Goal: Information Seeking & Learning: Find specific fact

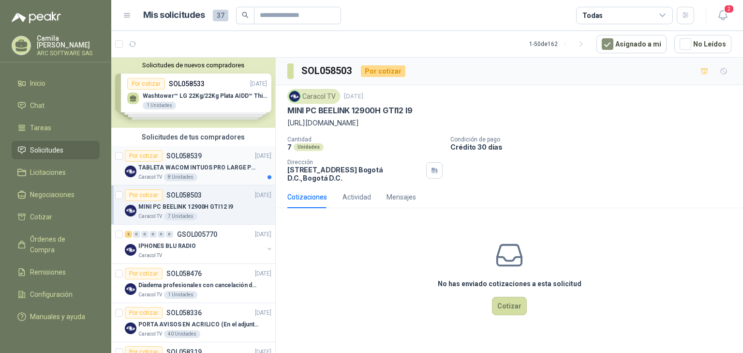
click at [209, 168] on p "TABLETA WACOM INTUOS PRO LARGE PTK870K0A" at bounding box center [198, 167] width 120 height 9
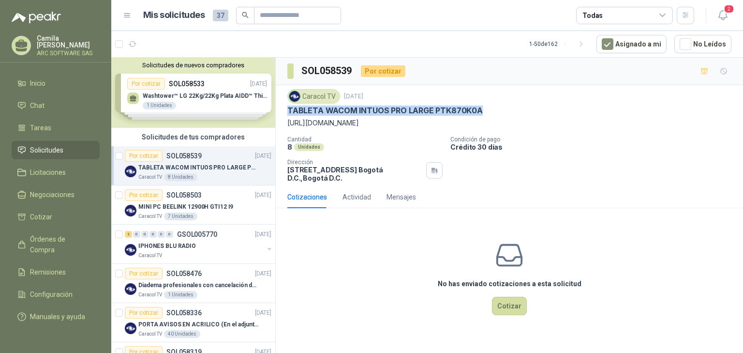
drag, startPoint x: 481, startPoint y: 108, endPoint x: 290, endPoint y: 115, distance: 191.6
click at [284, 114] on div "Caracol TV [DATE] TABLETA WACOM INTUOS PRO LARGE PTK870K0A [URL][DOMAIN_NAME] C…" at bounding box center [509, 135] width 467 height 101
copy p "TABLETA WACOM INTUOS PRO LARGE PTK870K0A"
drag, startPoint x: 633, startPoint y: 122, endPoint x: 281, endPoint y: 121, distance: 352.6
click at [281, 121] on div "Caracol TV [DATE] TABLETA WACOM INTUOS PRO LARGE PTK870K0A [URL][DOMAIN_NAME] C…" at bounding box center [509, 135] width 467 height 101
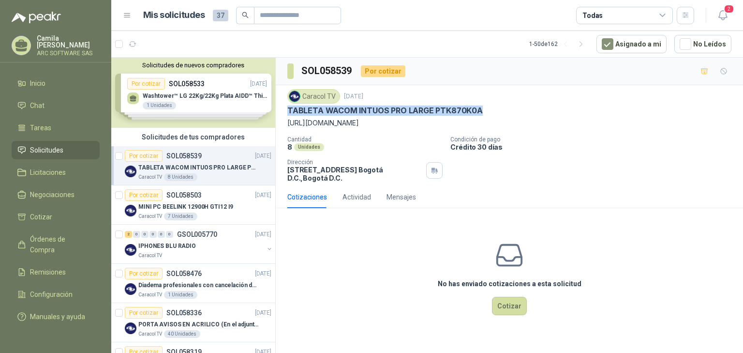
copy p "[URL][DOMAIN_NAME]"
